Goal: Transaction & Acquisition: Purchase product/service

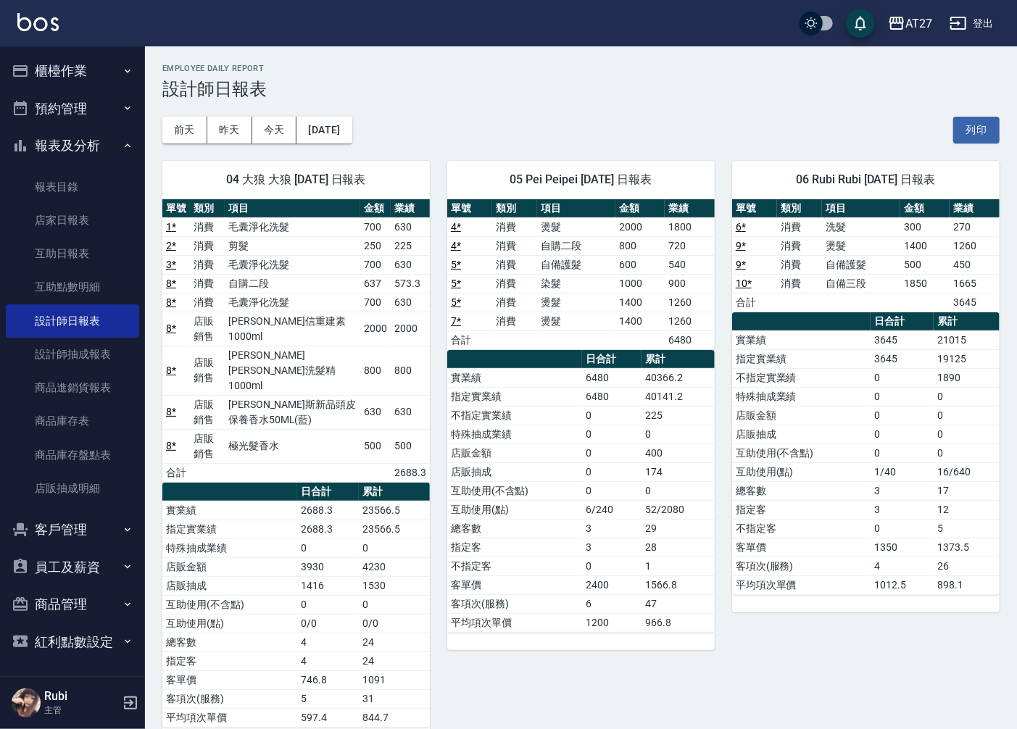
click at [78, 60] on button "櫃檯作業" at bounding box center [72, 71] width 133 height 38
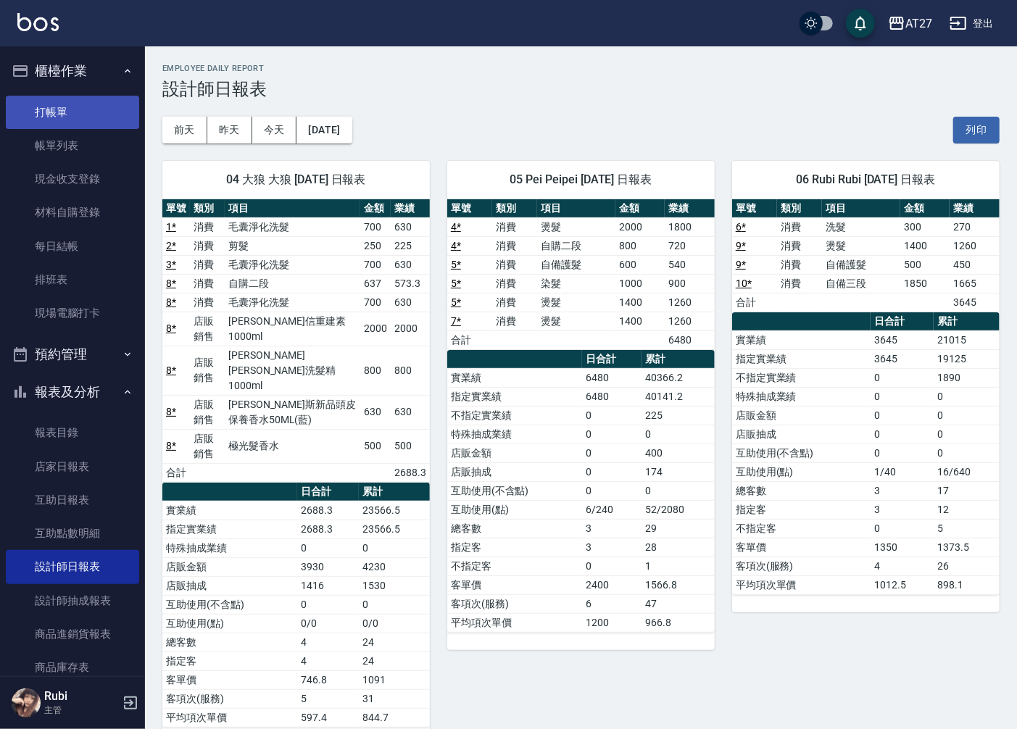
click at [83, 111] on link "打帳單" at bounding box center [72, 112] width 133 height 33
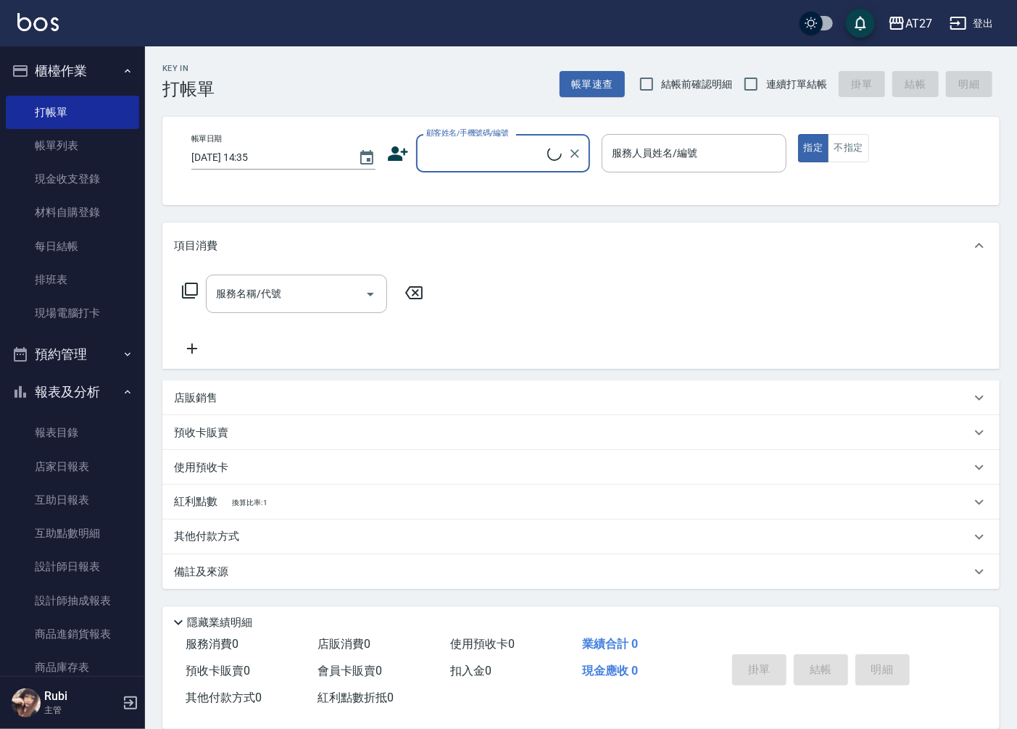
click at [493, 152] on input "顧客姓名/手機號碼/編號" at bounding box center [485, 153] width 125 height 25
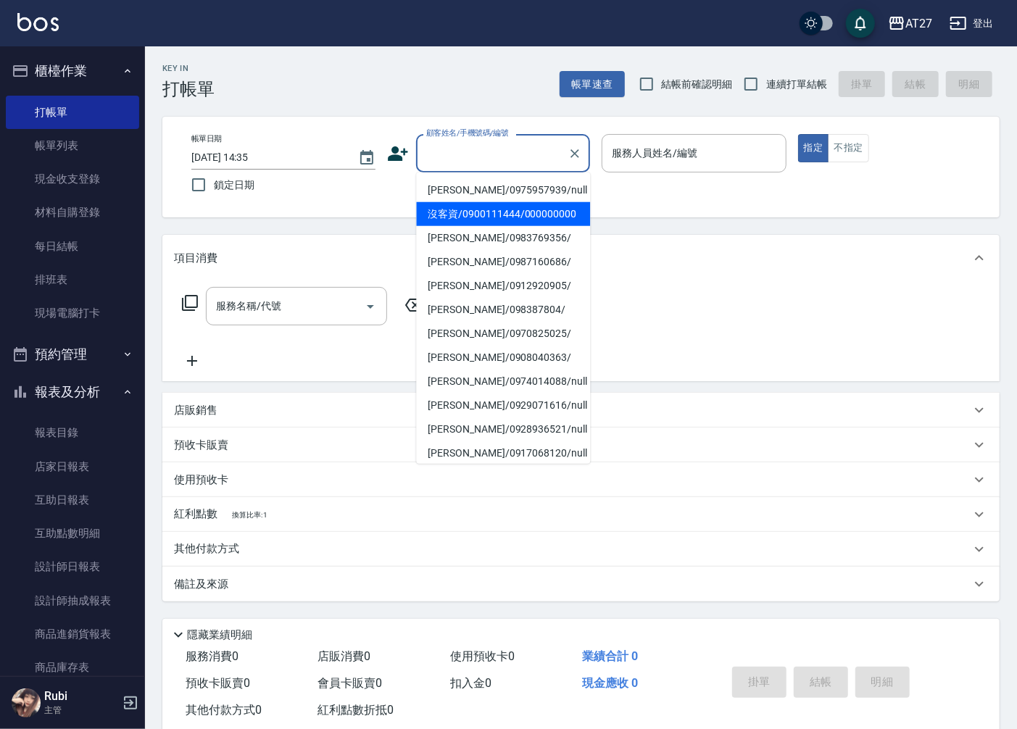
click at [486, 217] on li "沒客資/0900111444/000000000" at bounding box center [503, 214] width 174 height 24
type input "沒客資/0900111444/000000000"
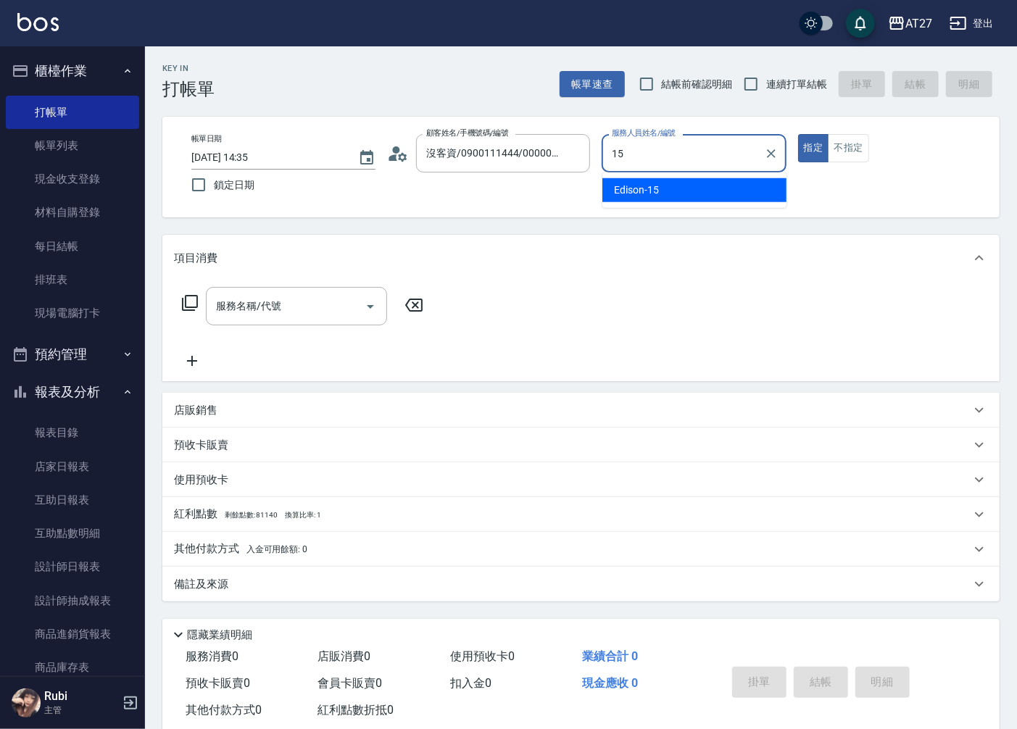
type input "Edison-15"
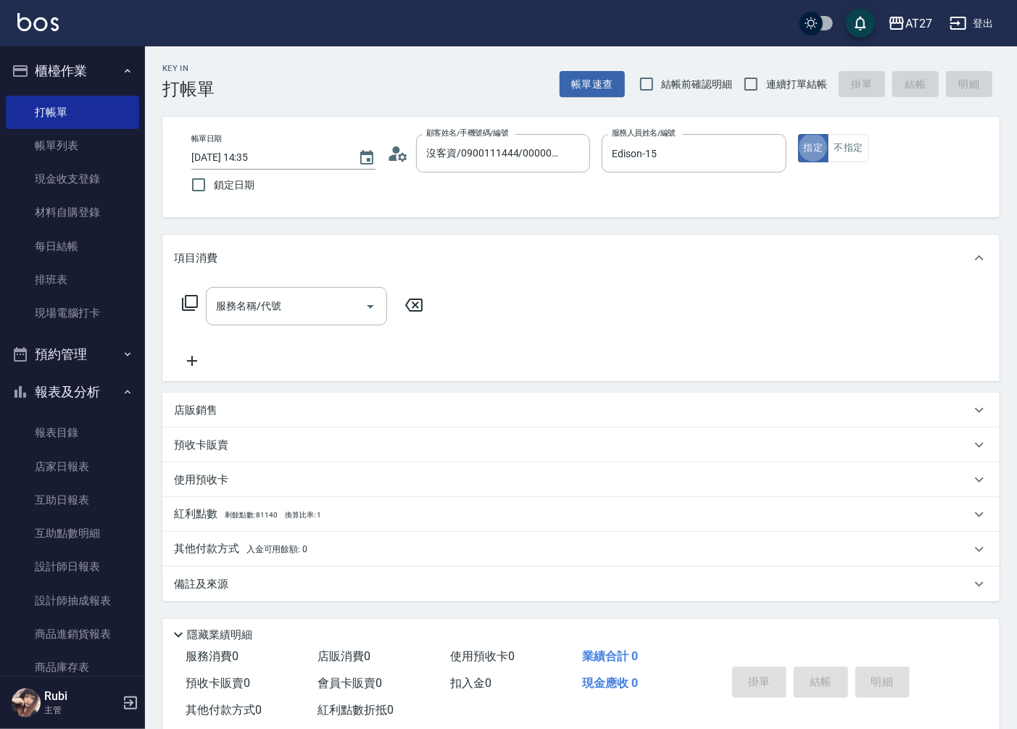
type button "true"
click at [320, 312] on input "服務名稱/代號" at bounding box center [285, 306] width 146 height 25
type input "704"
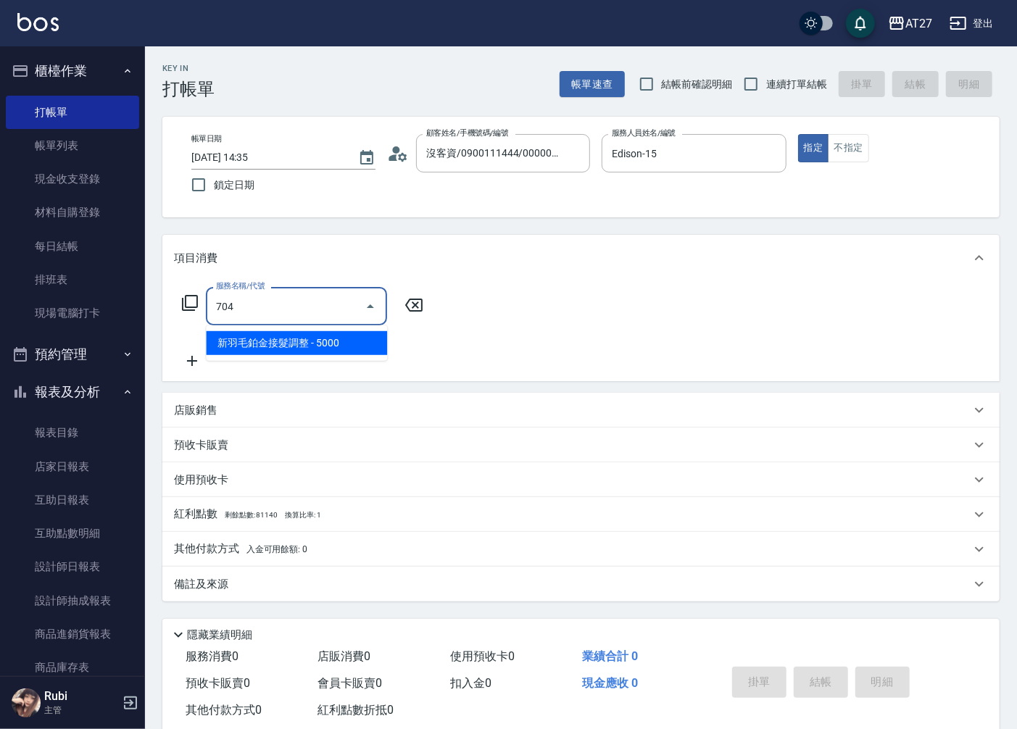
type input "500"
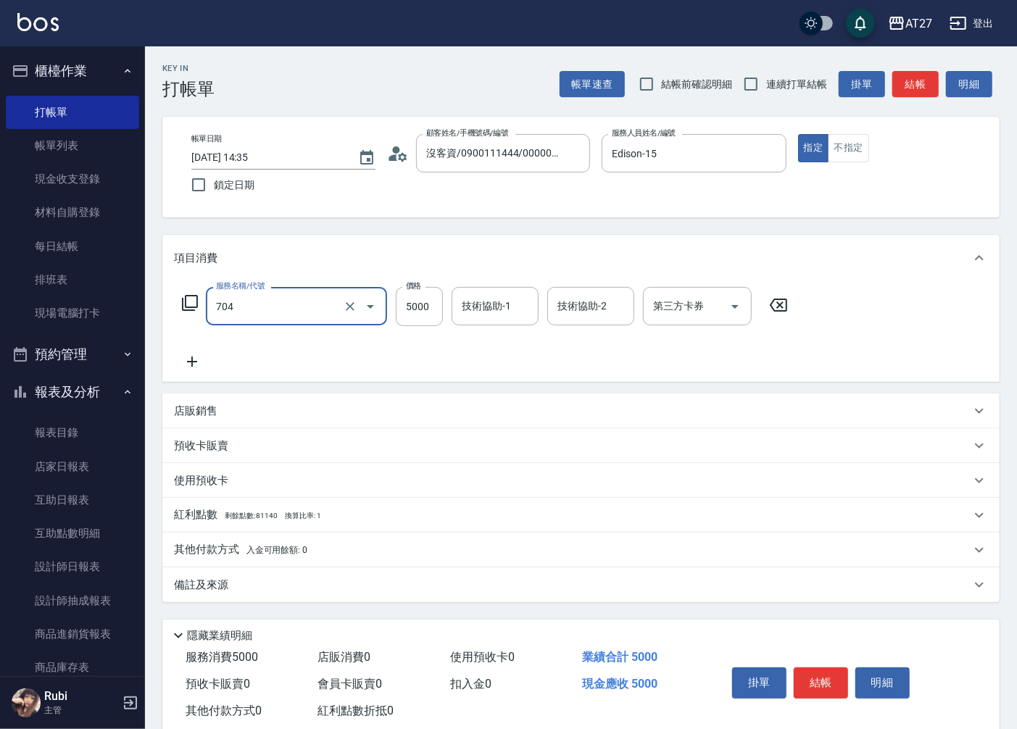
type input "新羽毛鉑金接髮調整(704)"
type input "4"
type input "0"
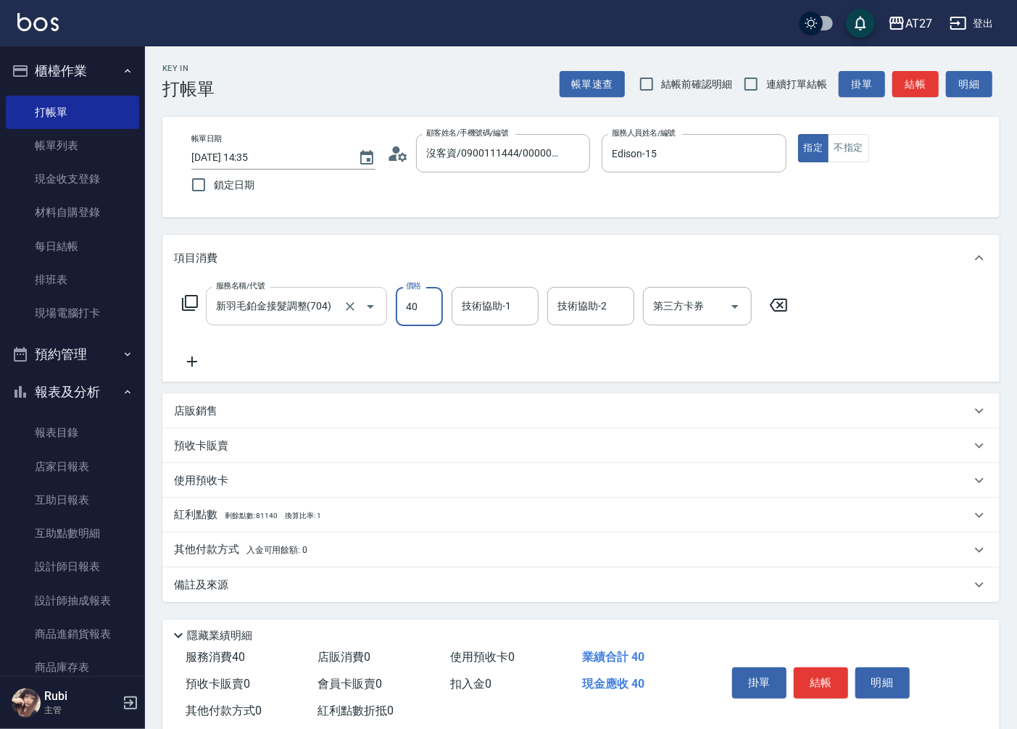
type input "400"
type input "40"
type input "4000"
type input "400"
type input "4000"
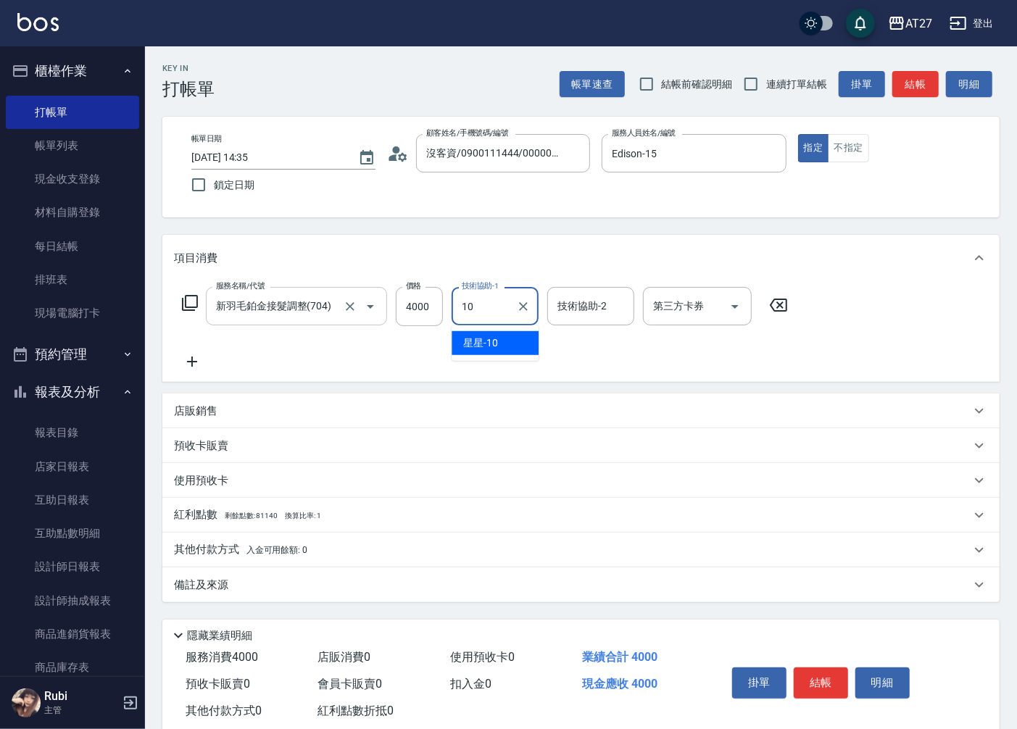
type input "星星-10"
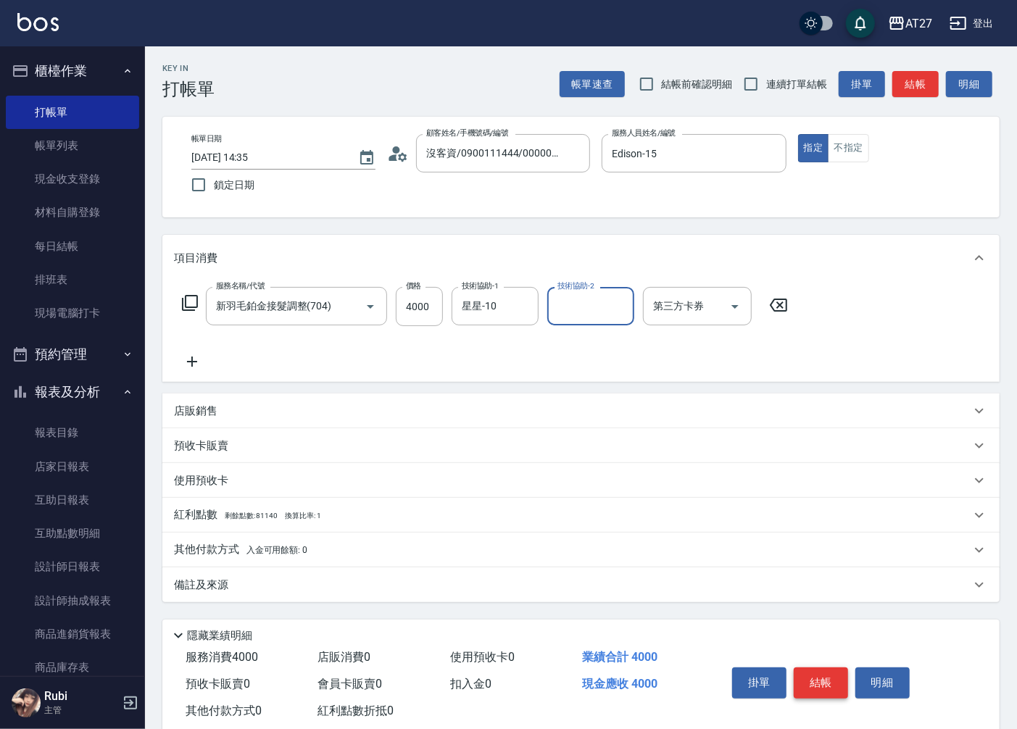
click at [808, 680] on button "結帳" at bounding box center [821, 683] width 54 height 30
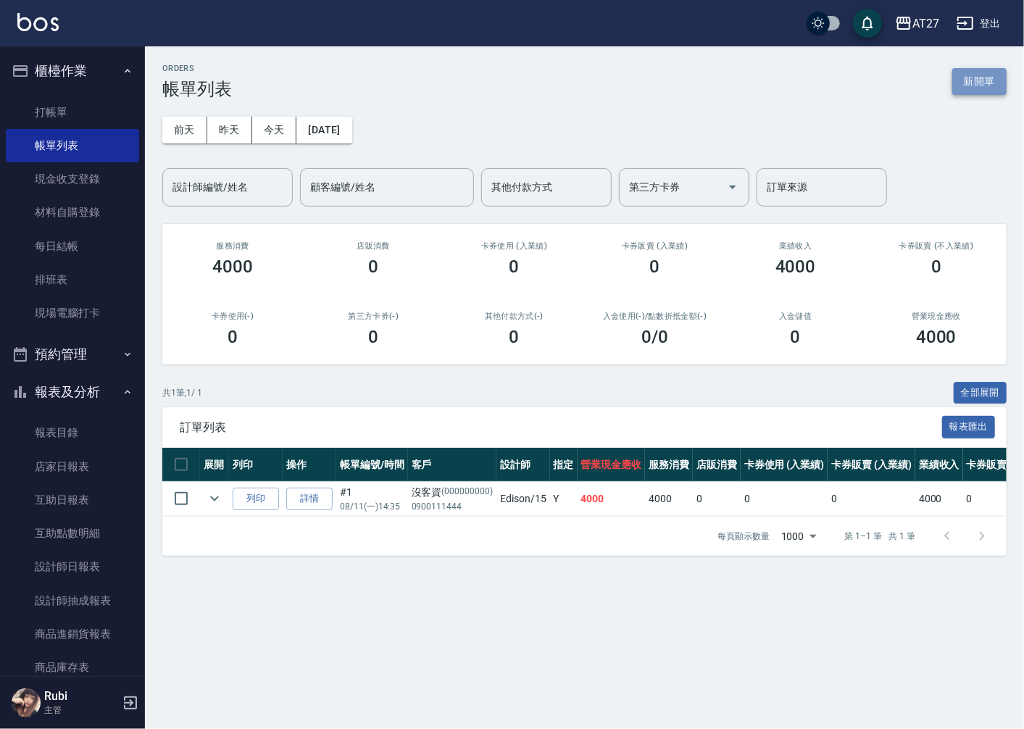
click at [984, 80] on button "新開單" at bounding box center [979, 81] width 54 height 27
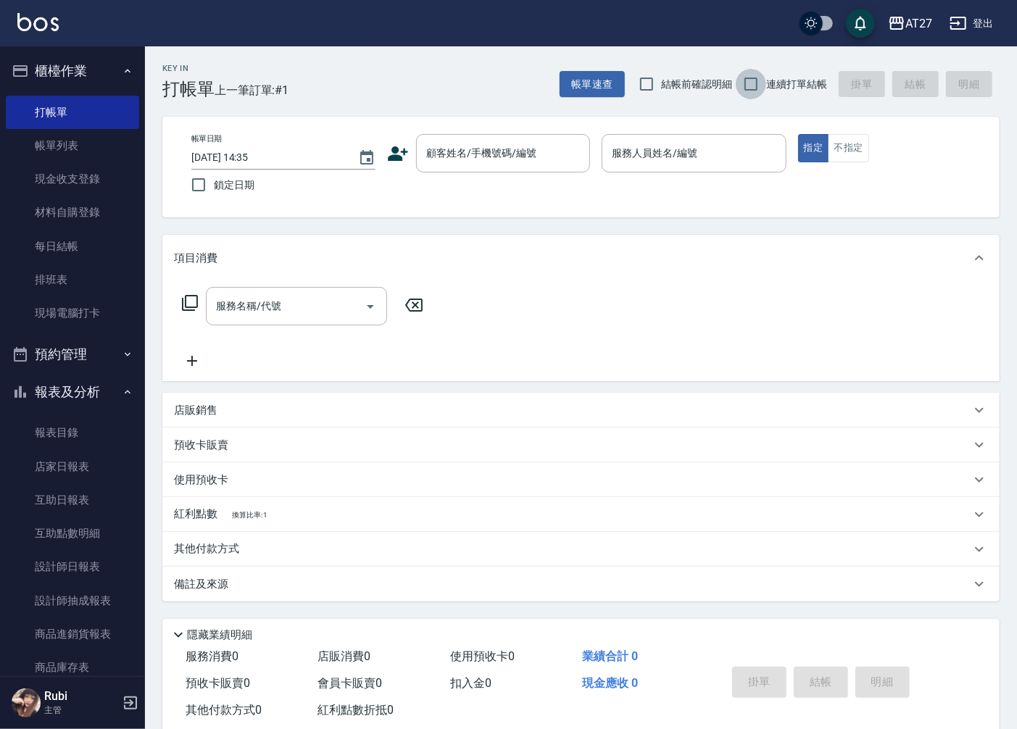
click at [755, 84] on input "連續打單結帳" at bounding box center [751, 84] width 30 height 30
checkbox input "true"
click at [508, 157] on input "顧客姓名/手機號碼/編號" at bounding box center [492, 153] width 139 height 25
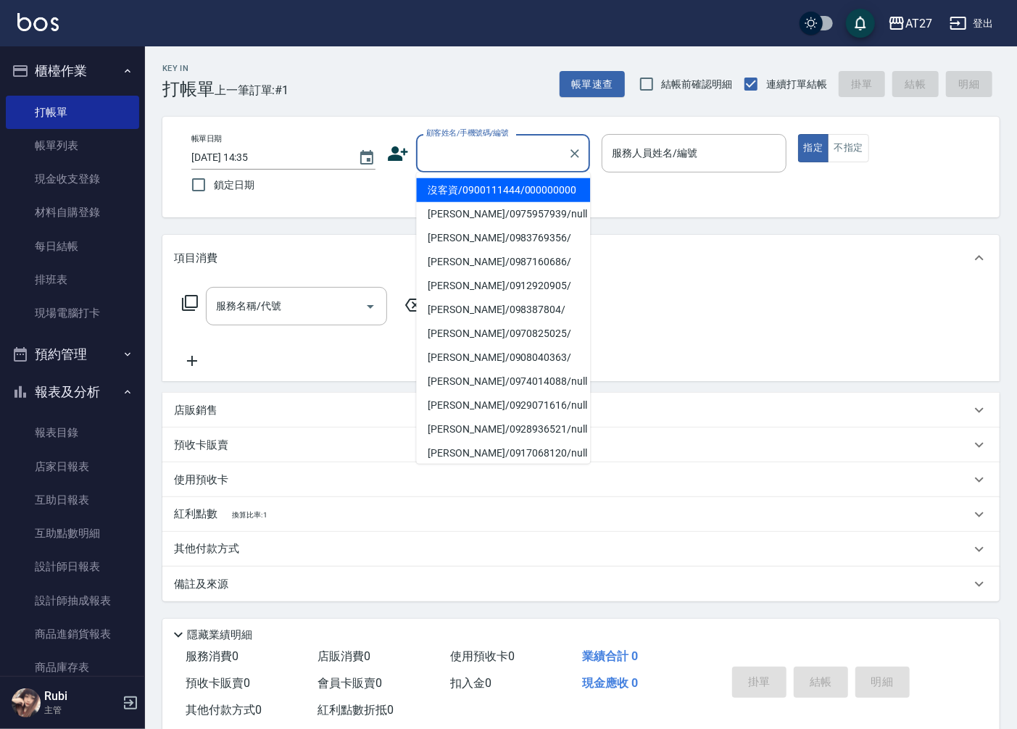
click at [502, 191] on li "沒客資/0900111444/000000000" at bounding box center [503, 190] width 174 height 24
type input "沒客資/0900111444/000000000"
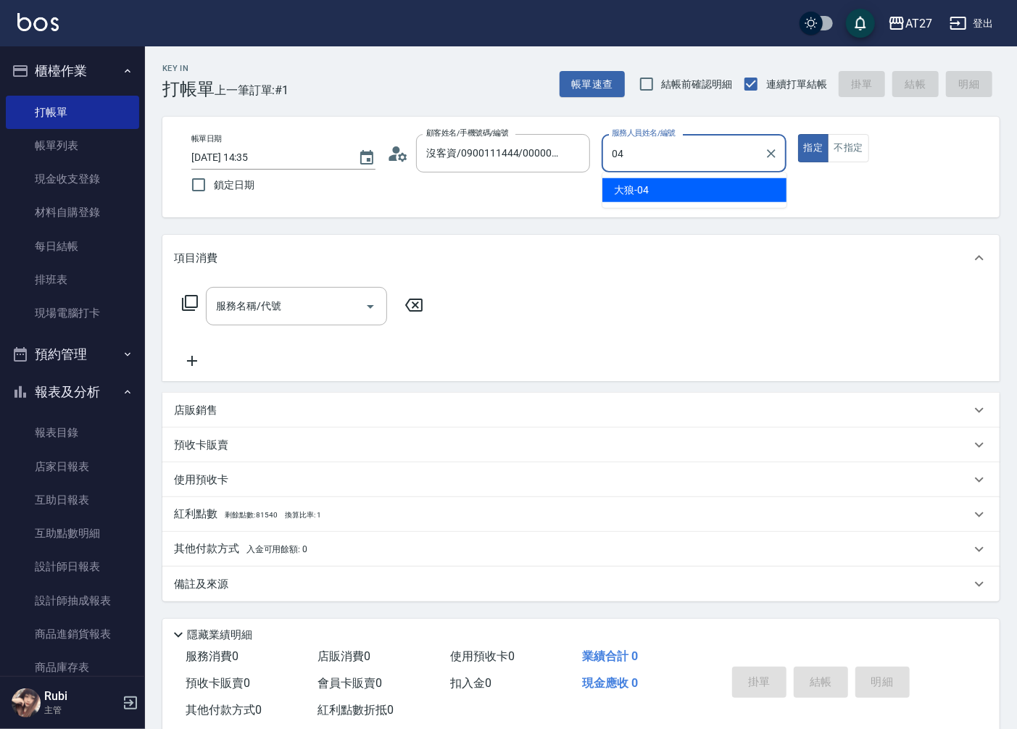
type input "04"
type button "true"
type input "大狼-04"
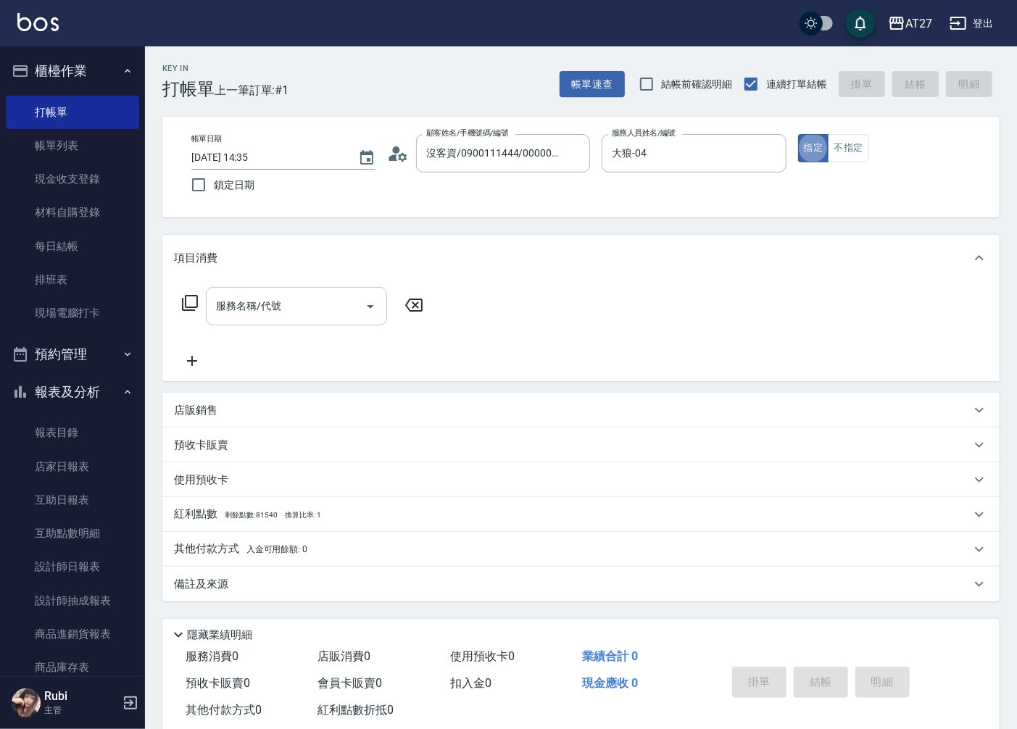
click at [304, 299] on input "服務名稱/代號" at bounding box center [285, 306] width 146 height 25
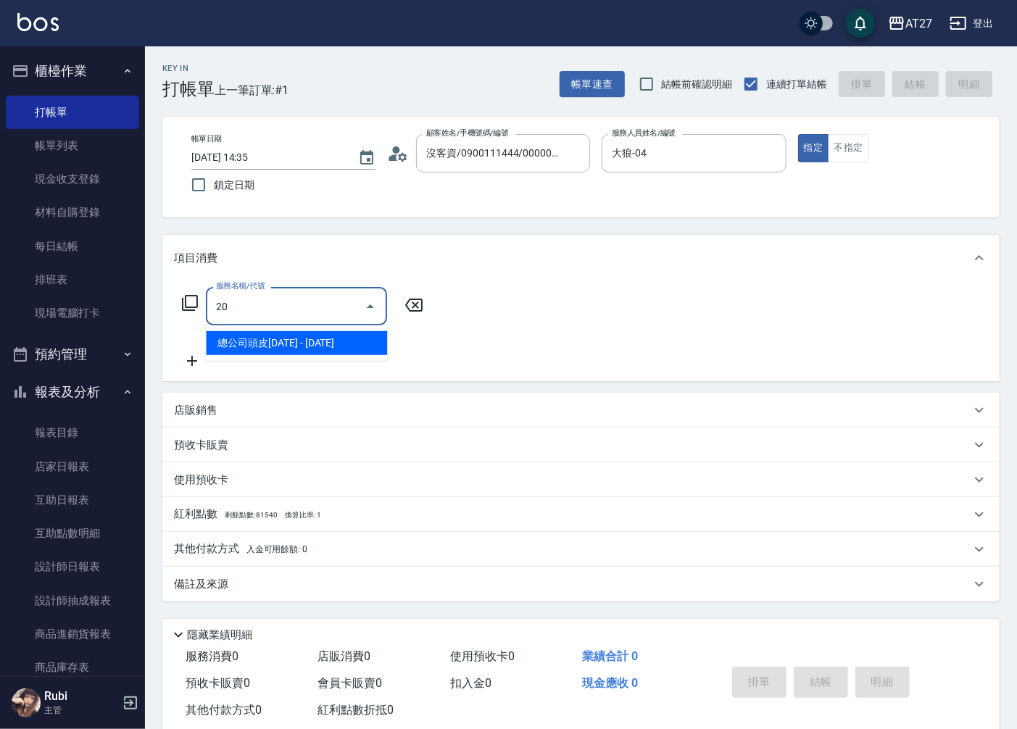
type input "201"
type input "20"
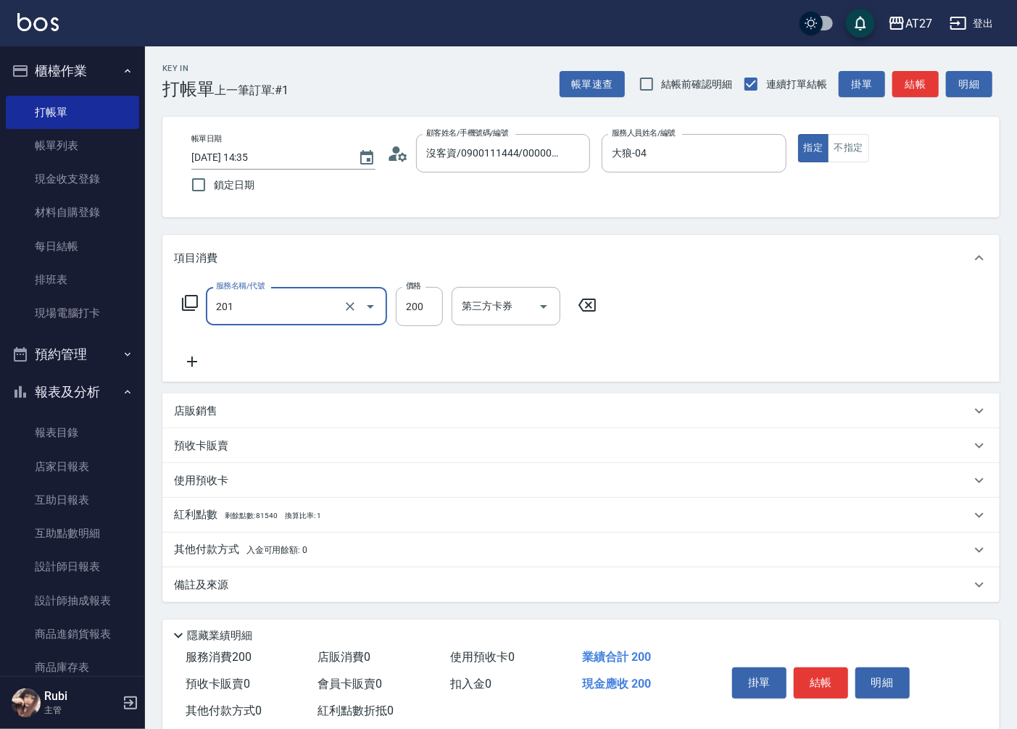
type input "洗髮(201)"
click at [198, 360] on icon at bounding box center [192, 361] width 36 height 17
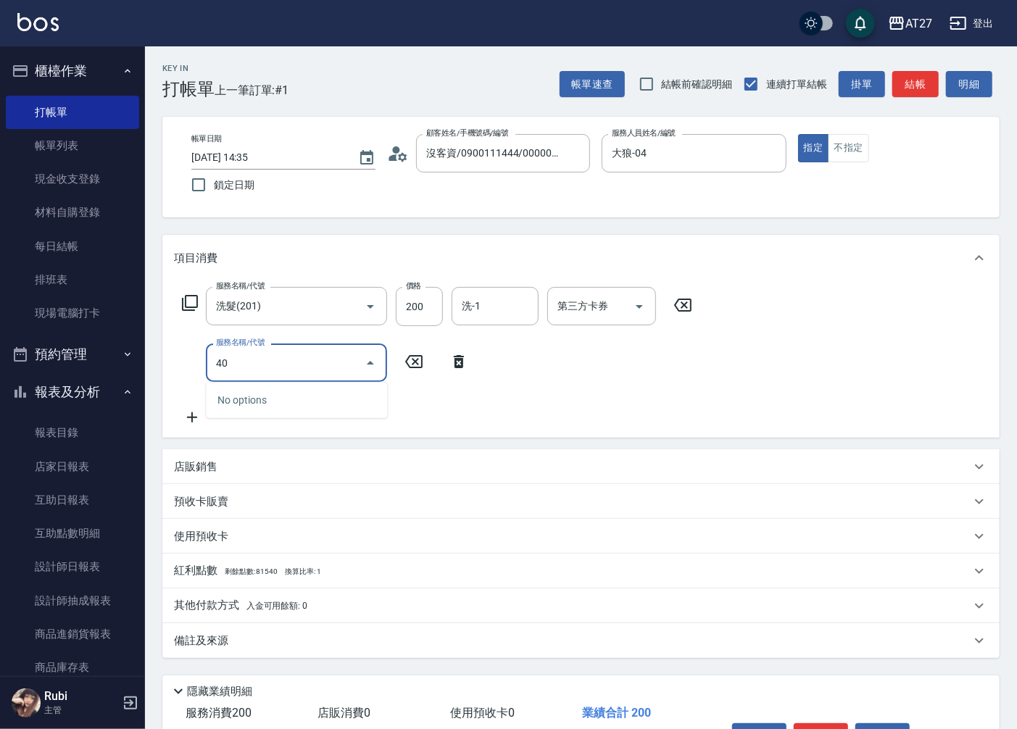
type input "401"
type input "40"
type input "剪髮(401)"
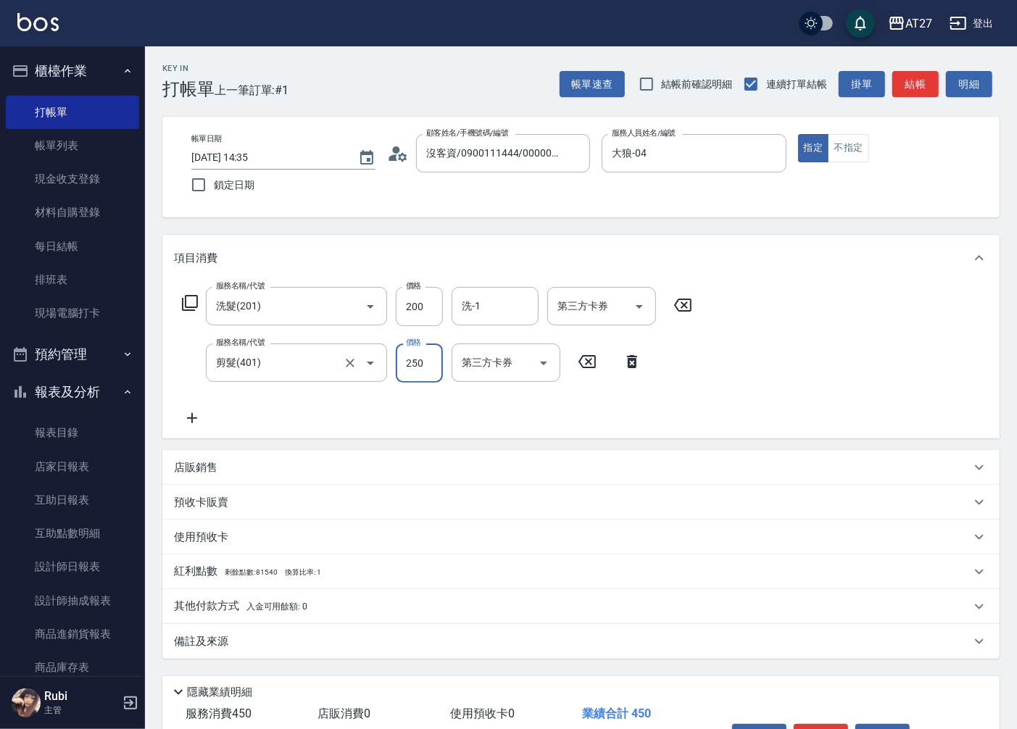
type input "2"
type input "20"
type input "40"
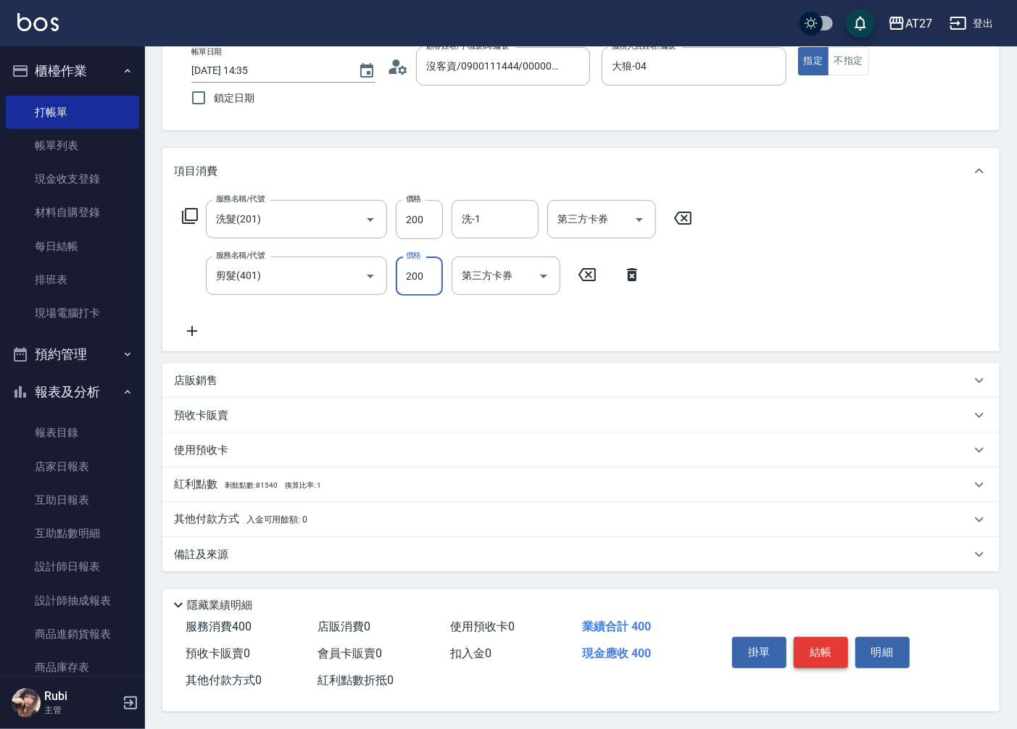
scroll to position [91, 0]
type input "200"
click at [828, 649] on button "結帳" at bounding box center [821, 652] width 54 height 30
type input "[DATE] 14:36"
type input "0"
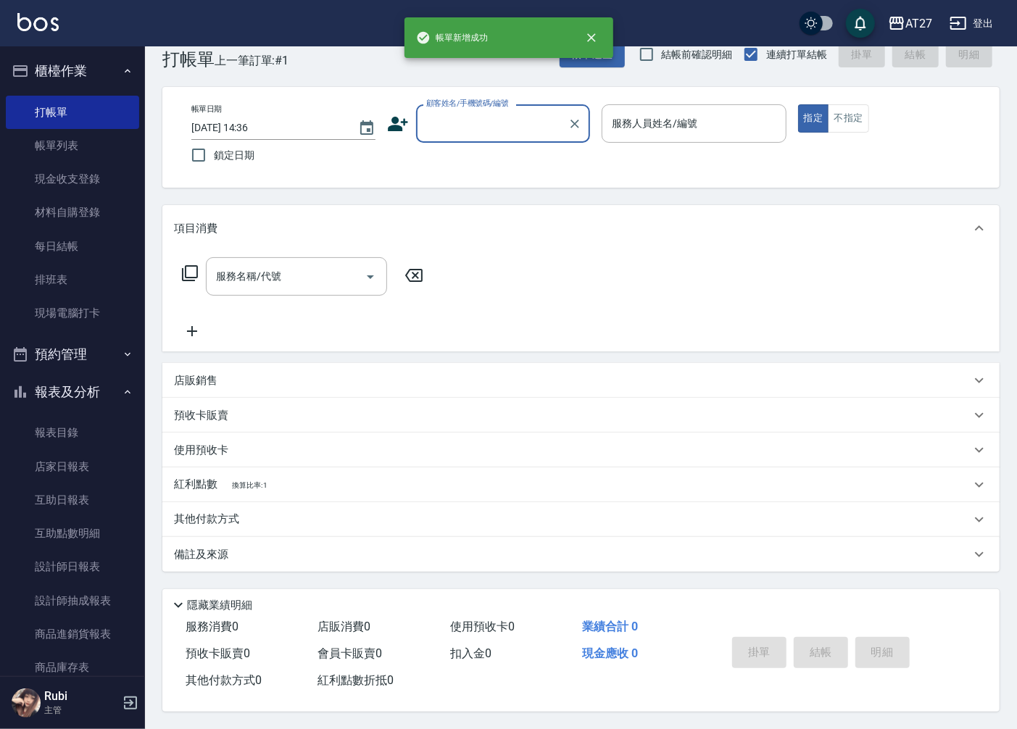
scroll to position [0, 0]
